Goal: Use online tool/utility

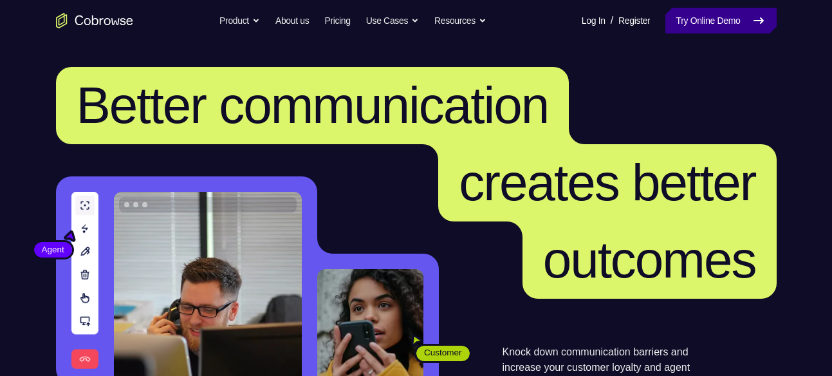
click at [670, 17] on link "Try Online Demo" at bounding box center [720, 21] width 111 height 26
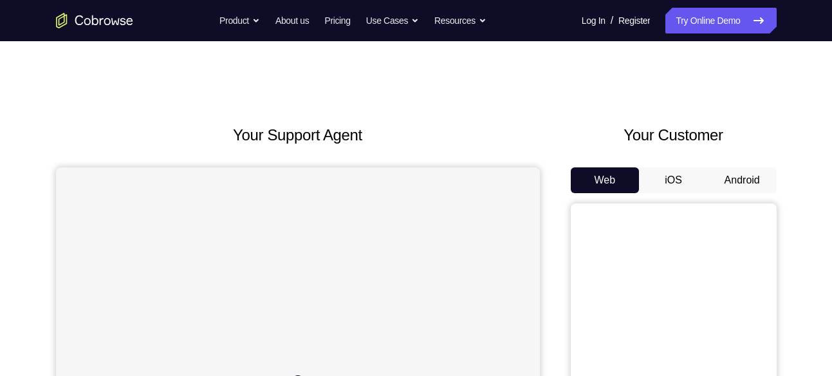
click at [729, 178] on button "Android" at bounding box center [741, 180] width 69 height 26
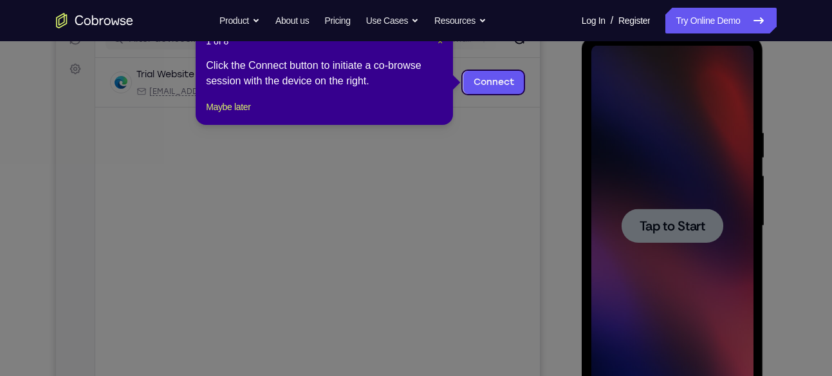
click at [437, 42] on span "×" at bounding box center [439, 41] width 5 height 10
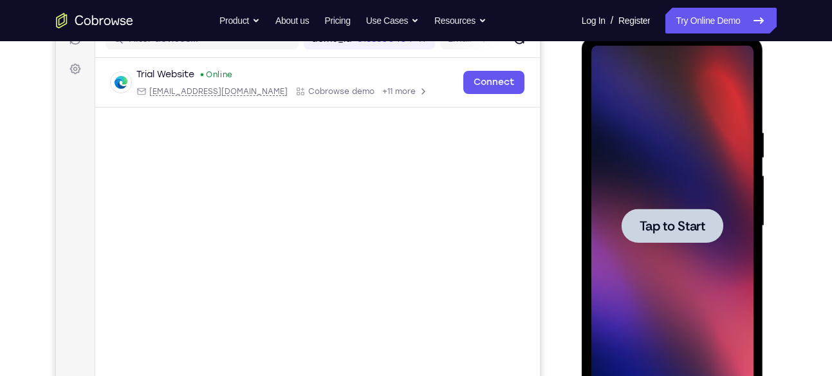
click at [695, 220] on span "Tap to Start" at bounding box center [672, 225] width 66 height 13
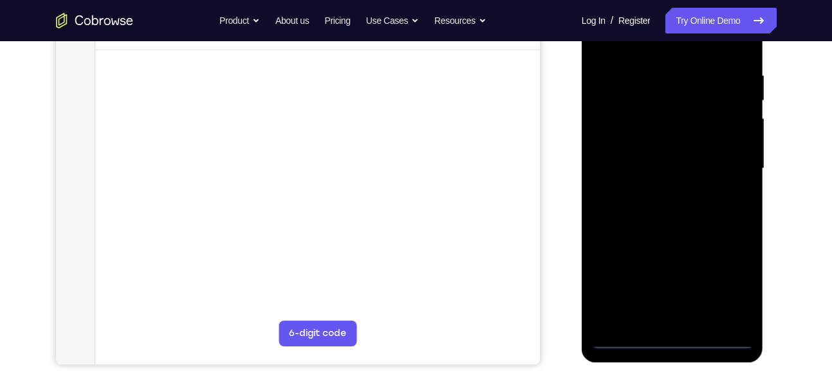
scroll to position [211, 0]
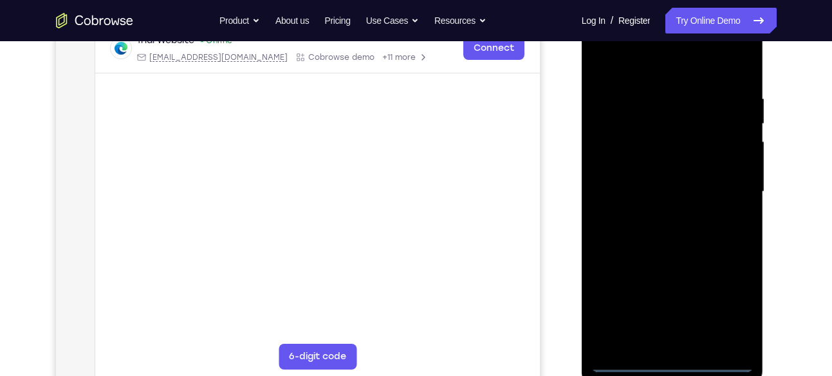
click at [670, 365] on div at bounding box center [672, 192] width 162 height 360
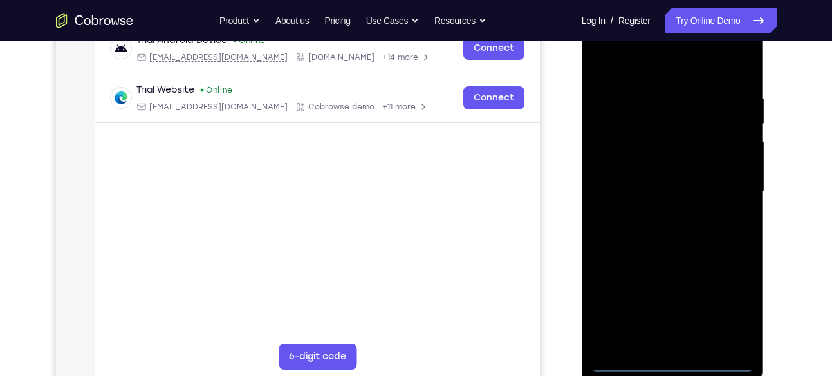
click at [735, 309] on div at bounding box center [672, 192] width 162 height 360
click at [640, 68] on div at bounding box center [672, 192] width 162 height 360
click at [727, 185] on div at bounding box center [672, 192] width 162 height 360
click at [653, 210] on div at bounding box center [672, 192] width 162 height 360
click at [648, 183] on div at bounding box center [672, 192] width 162 height 360
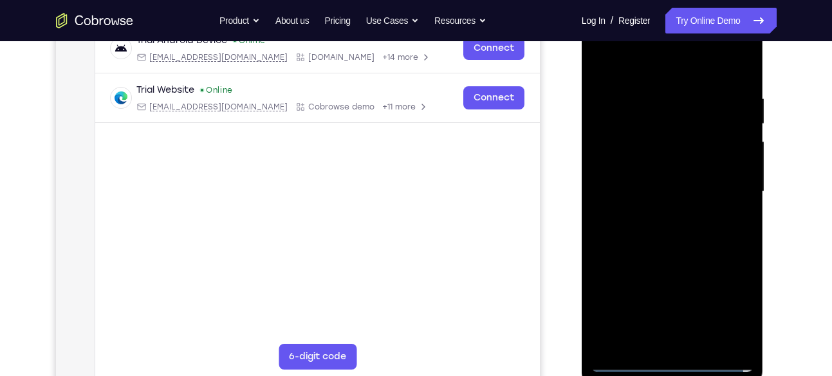
click at [652, 163] on div at bounding box center [672, 192] width 162 height 360
click at [659, 189] on div at bounding box center [672, 192] width 162 height 360
click at [682, 248] on div at bounding box center [672, 192] width 162 height 360
drag, startPoint x: 684, startPoint y: 66, endPoint x: 690, endPoint y: 45, distance: 22.2
click at [690, 45] on div at bounding box center [672, 192] width 162 height 360
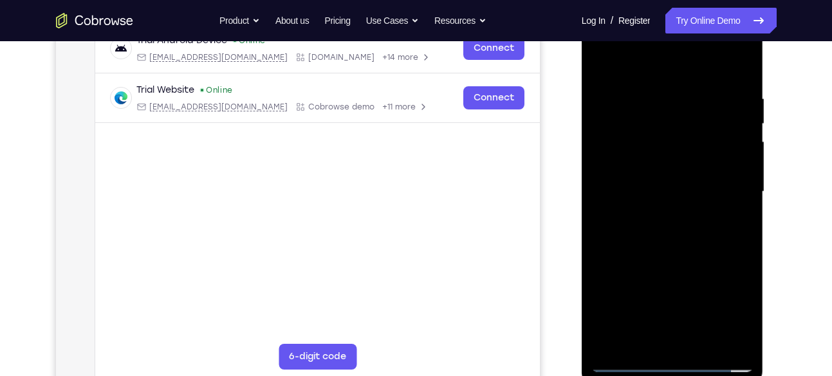
click at [706, 338] on div at bounding box center [672, 192] width 162 height 360
click at [693, 262] on div at bounding box center [672, 192] width 162 height 360
click at [601, 57] on div at bounding box center [672, 192] width 162 height 360
click at [742, 61] on div at bounding box center [672, 192] width 162 height 360
click at [601, 59] on div at bounding box center [672, 192] width 162 height 360
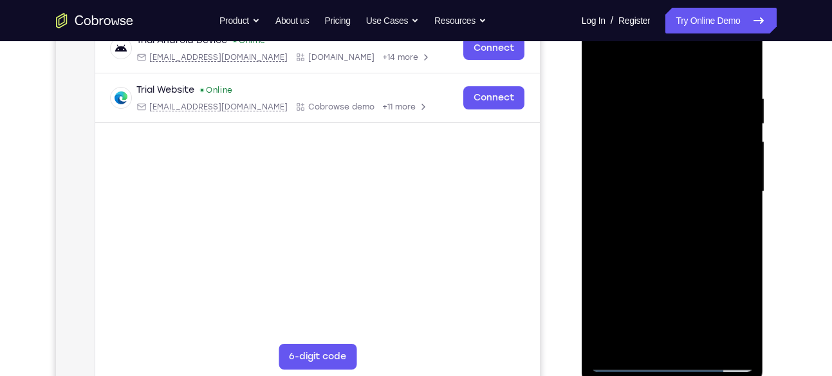
drag, startPoint x: 699, startPoint y: 87, endPoint x: 471, endPoint y: 95, distance: 227.8
click at [581, 95] on html "Online web based iOS Simulators and Android Emulators. Run iPhone, iPad, Mobile…" at bounding box center [672, 195] width 183 height 386
drag, startPoint x: 721, startPoint y: 82, endPoint x: 575, endPoint y: 80, distance: 146.0
click at [581, 80] on html "Online web based iOS Simulators and Android Emulators. Run iPhone, iPad, Mobile…" at bounding box center [672, 195] width 183 height 386
click at [706, 342] on div at bounding box center [672, 192] width 162 height 360
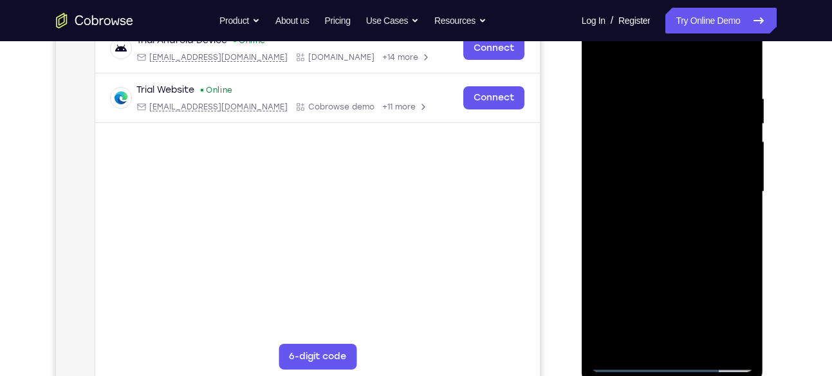
click at [632, 363] on div at bounding box center [672, 192] width 162 height 360
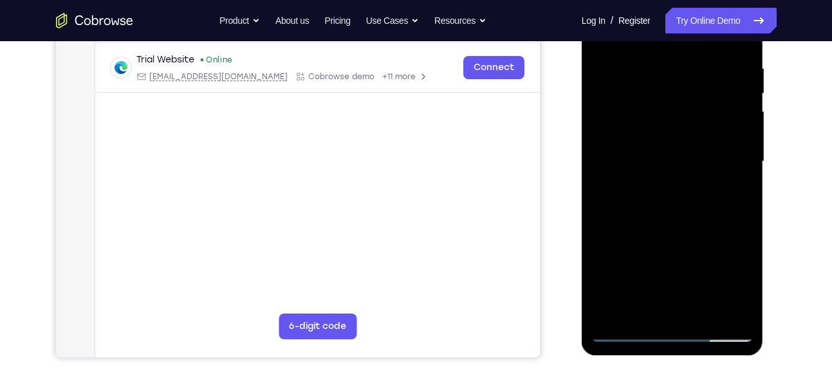
scroll to position [250, 0]
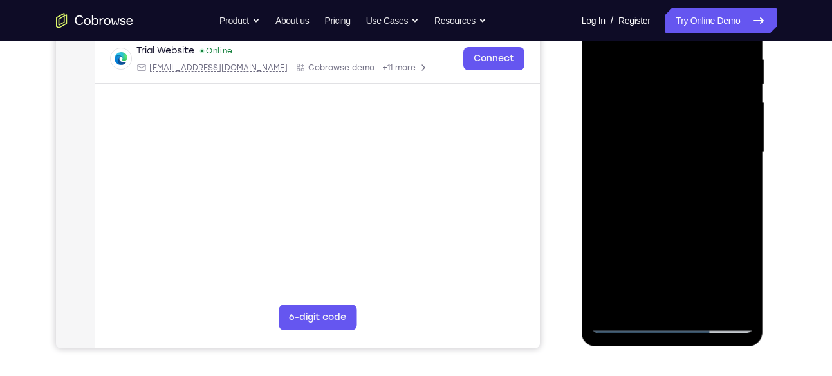
drag, startPoint x: 744, startPoint y: 149, endPoint x: 736, endPoint y: 95, distance: 54.6
click at [736, 95] on div at bounding box center [672, 152] width 162 height 360
click at [618, 302] on div at bounding box center [672, 152] width 162 height 360
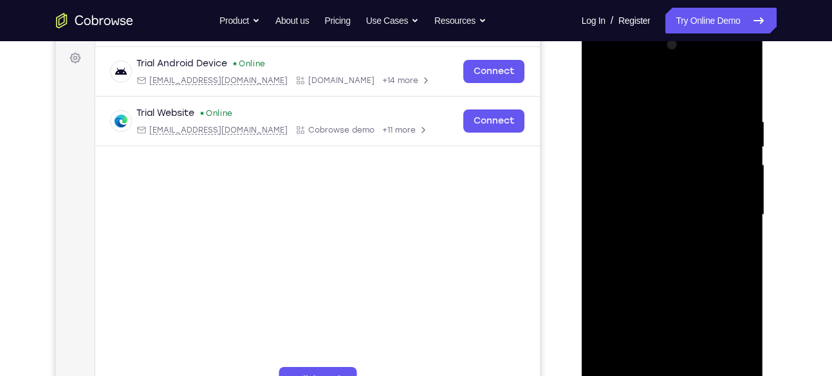
scroll to position [186, 0]
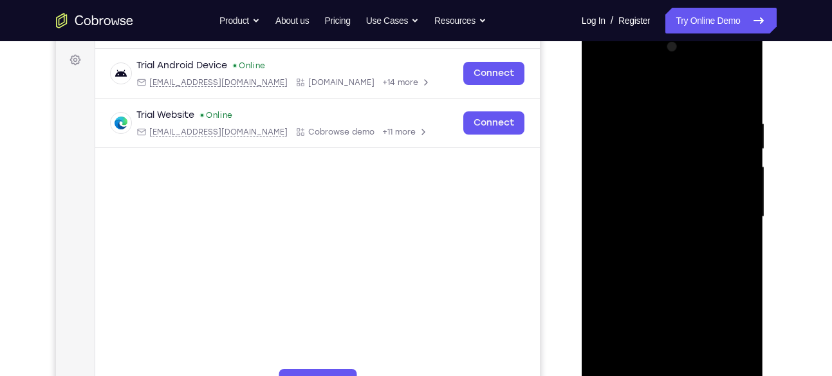
click at [652, 114] on div at bounding box center [672, 217] width 162 height 360
click at [743, 171] on div at bounding box center [672, 217] width 162 height 360
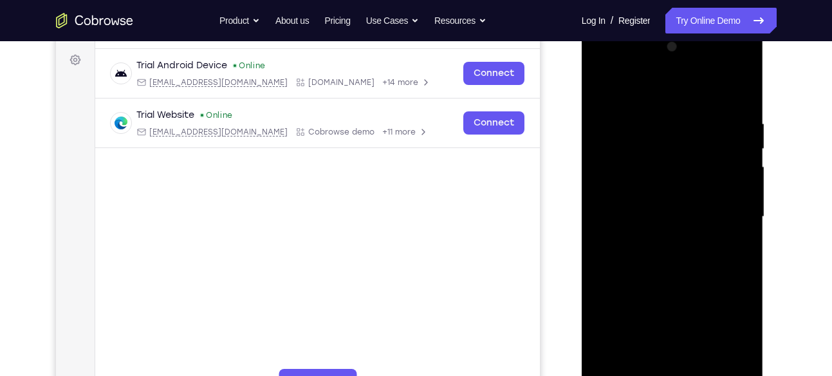
click at [745, 172] on div at bounding box center [672, 217] width 162 height 360
click at [745, 174] on div at bounding box center [672, 217] width 162 height 360
click at [745, 176] on div at bounding box center [672, 217] width 162 height 360
click at [744, 175] on div at bounding box center [672, 217] width 162 height 360
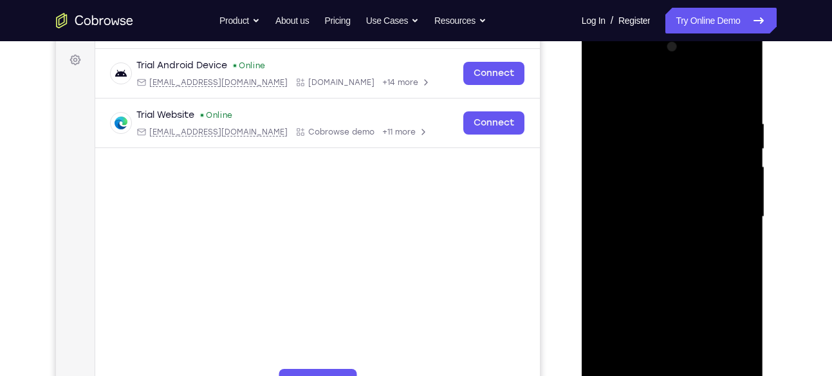
click at [744, 175] on div at bounding box center [672, 217] width 162 height 360
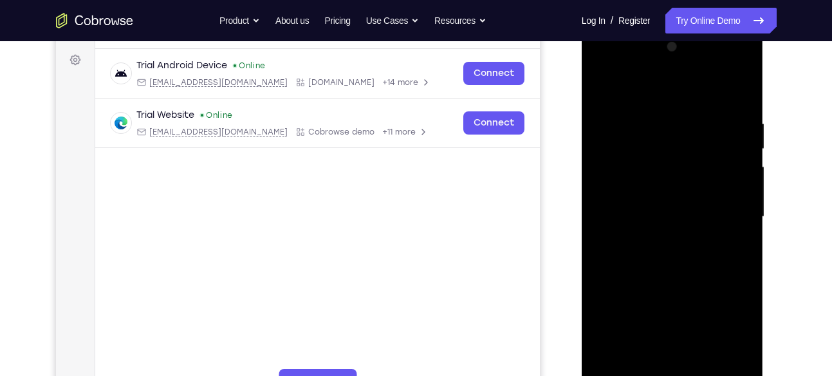
click at [744, 175] on div at bounding box center [672, 217] width 162 height 360
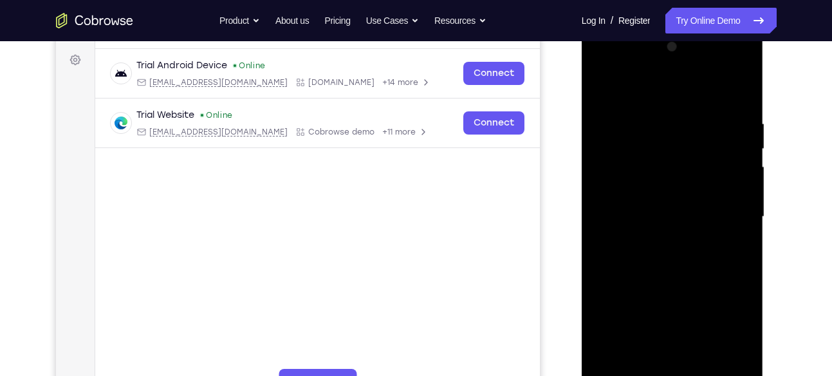
click at [744, 175] on div at bounding box center [672, 217] width 162 height 360
click at [735, 129] on div at bounding box center [672, 217] width 162 height 360
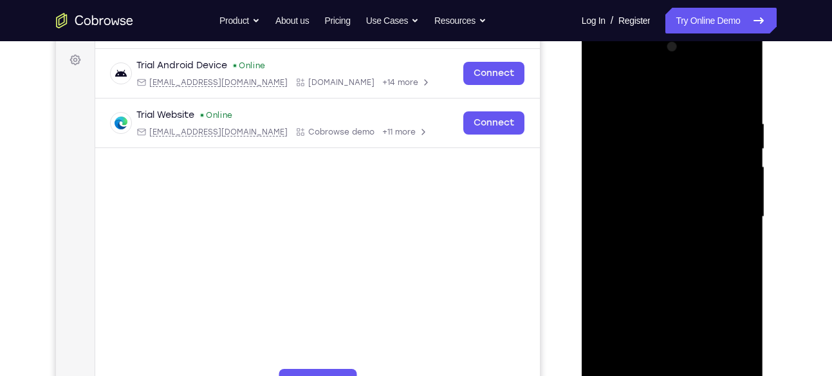
click at [735, 129] on div at bounding box center [672, 217] width 162 height 360
click at [742, 138] on div at bounding box center [672, 217] width 162 height 360
click at [600, 170] on div at bounding box center [672, 217] width 162 height 360
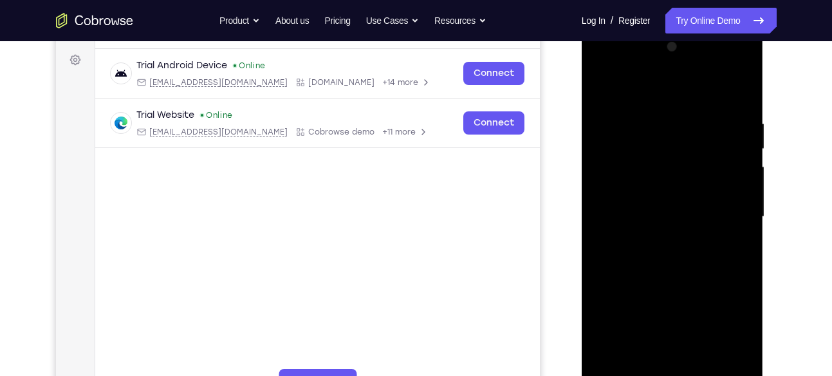
click at [736, 102] on div at bounding box center [672, 217] width 162 height 360
drag, startPoint x: 735, startPoint y: 123, endPoint x: 657, endPoint y: 127, distance: 78.0
click at [657, 127] on div at bounding box center [672, 217] width 162 height 360
drag, startPoint x: 724, startPoint y: 131, endPoint x: 545, endPoint y: 130, distance: 178.2
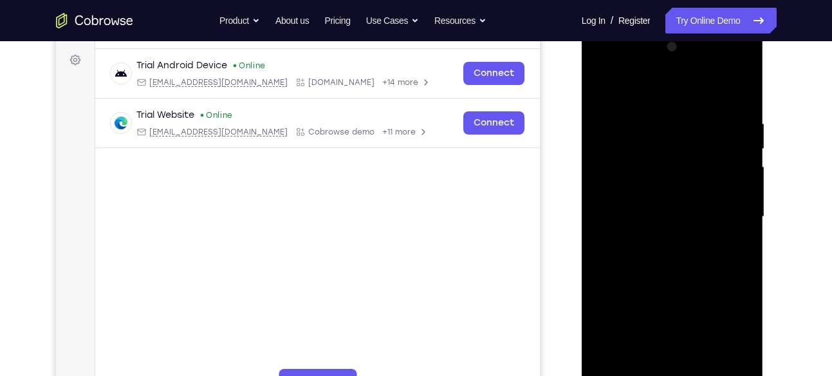
click at [581, 130] on html "Online web based iOS Simulators and Android Emulators. Run iPhone, iPad, Mobile…" at bounding box center [672, 220] width 183 height 386
drag, startPoint x: 731, startPoint y: 126, endPoint x: 573, endPoint y: 116, distance: 157.9
click at [581, 116] on html "Online web based iOS Simulators and Android Emulators. Run iPhone, iPad, Mobile…" at bounding box center [672, 220] width 183 height 386
drag, startPoint x: 687, startPoint y: 127, endPoint x: 619, endPoint y: 127, distance: 68.2
click at [619, 127] on div at bounding box center [672, 217] width 162 height 360
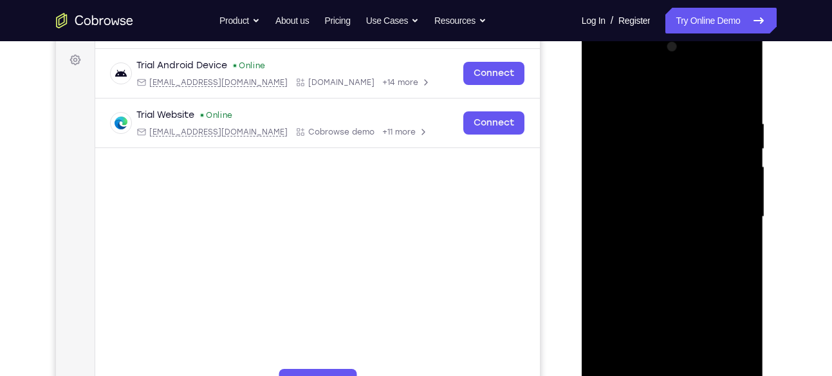
drag, startPoint x: 718, startPoint y: 143, endPoint x: 616, endPoint y: 146, distance: 102.3
click at [616, 146] on div at bounding box center [672, 217] width 162 height 360
drag, startPoint x: 722, startPoint y: 156, endPoint x: 612, endPoint y: 128, distance: 113.4
click at [612, 128] on div at bounding box center [672, 217] width 162 height 360
click at [740, 90] on div at bounding box center [672, 217] width 162 height 360
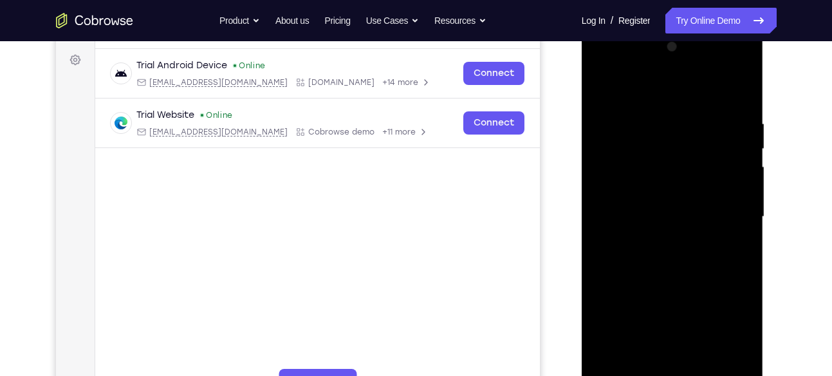
click at [740, 94] on div at bounding box center [672, 217] width 162 height 360
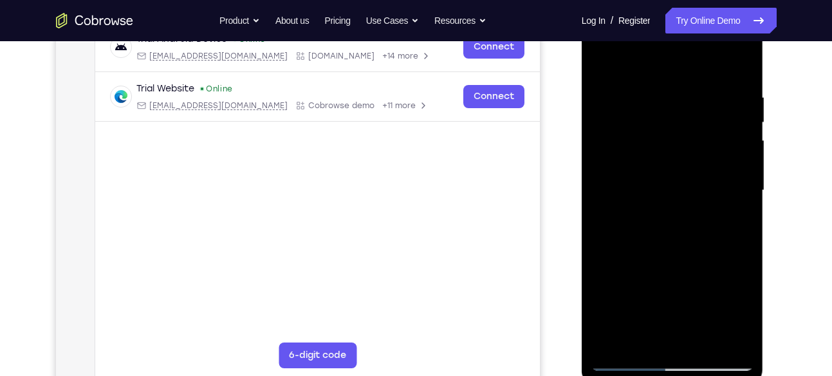
scroll to position [187, 0]
